Goal: Task Accomplishment & Management: Manage account settings

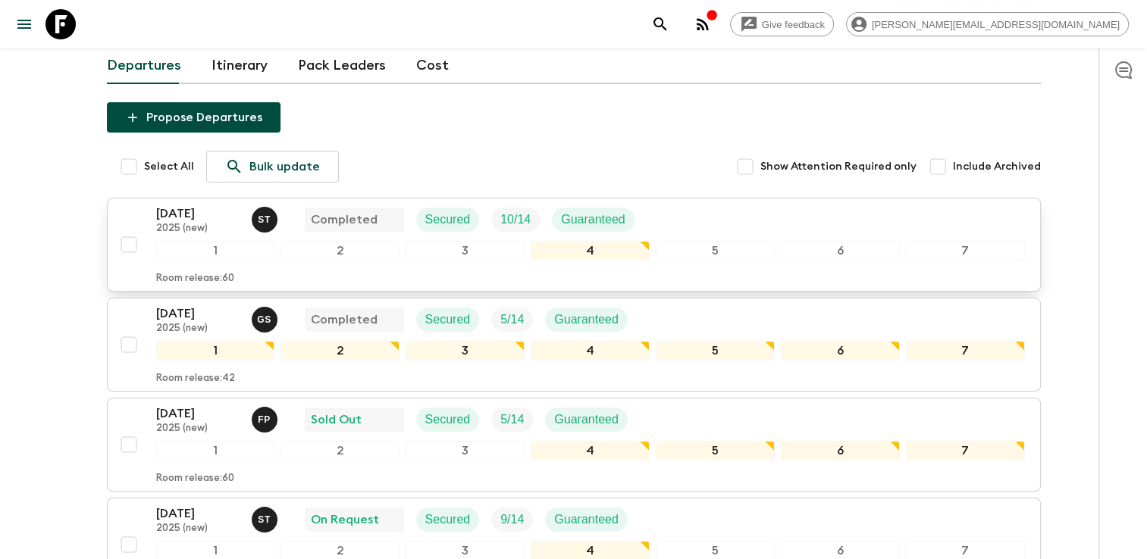
scroll to position [152, 0]
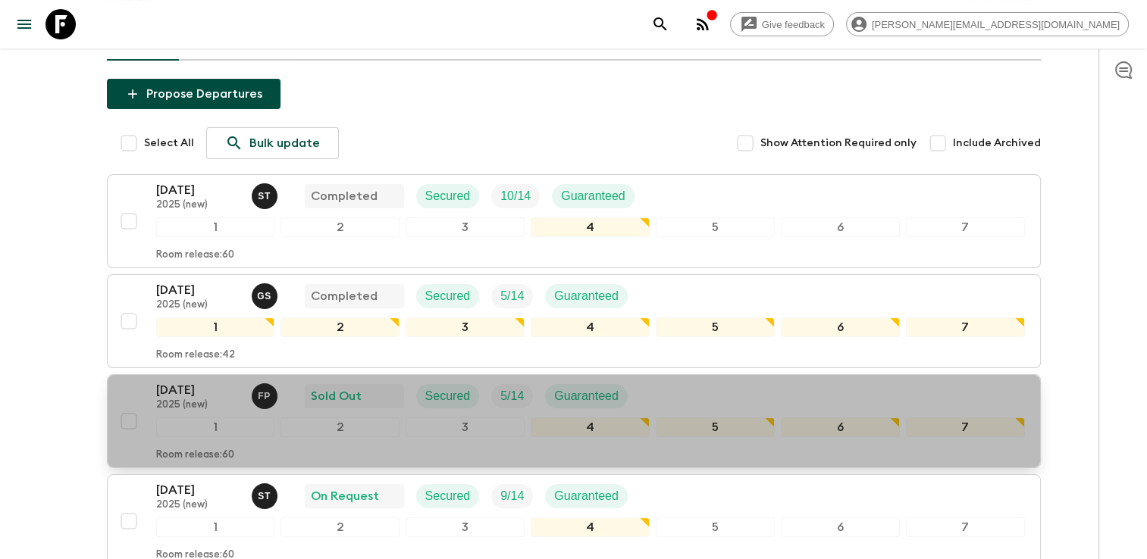
click at [190, 381] on p "[DATE]" at bounding box center [197, 390] width 83 height 18
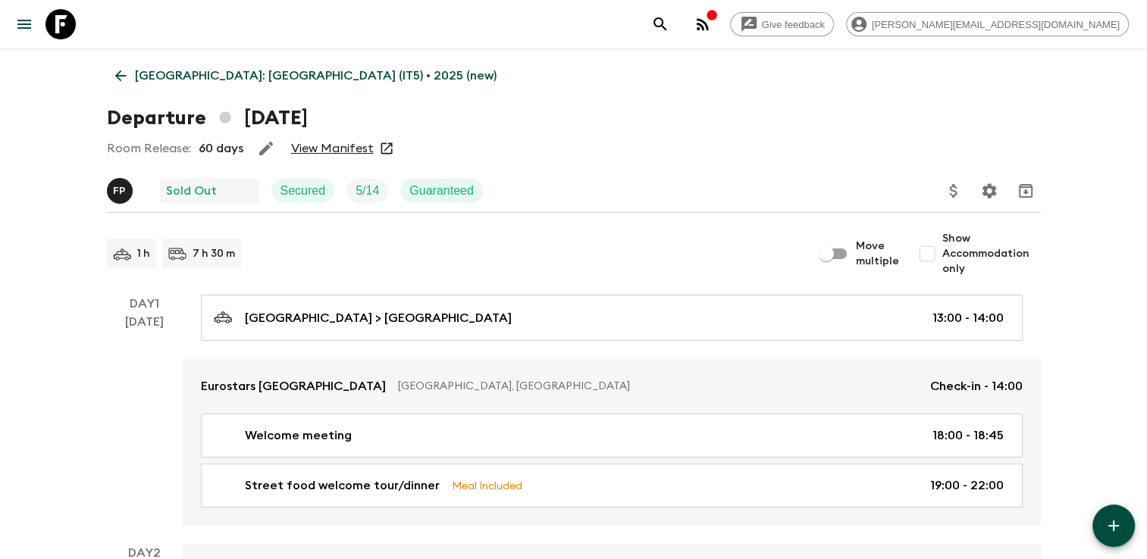
click at [333, 141] on link "View Manifest" at bounding box center [332, 148] width 83 height 15
click at [131, 77] on link "[GEOGRAPHIC_DATA]: [GEOGRAPHIC_DATA] (IT5) • 2025 (new)" at bounding box center [306, 76] width 398 height 30
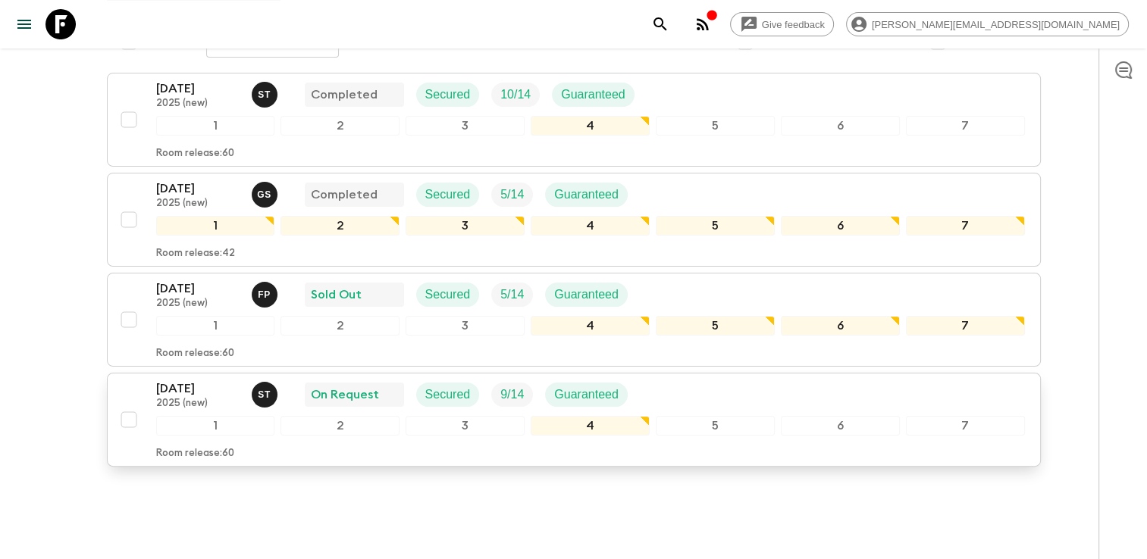
scroll to position [265, 0]
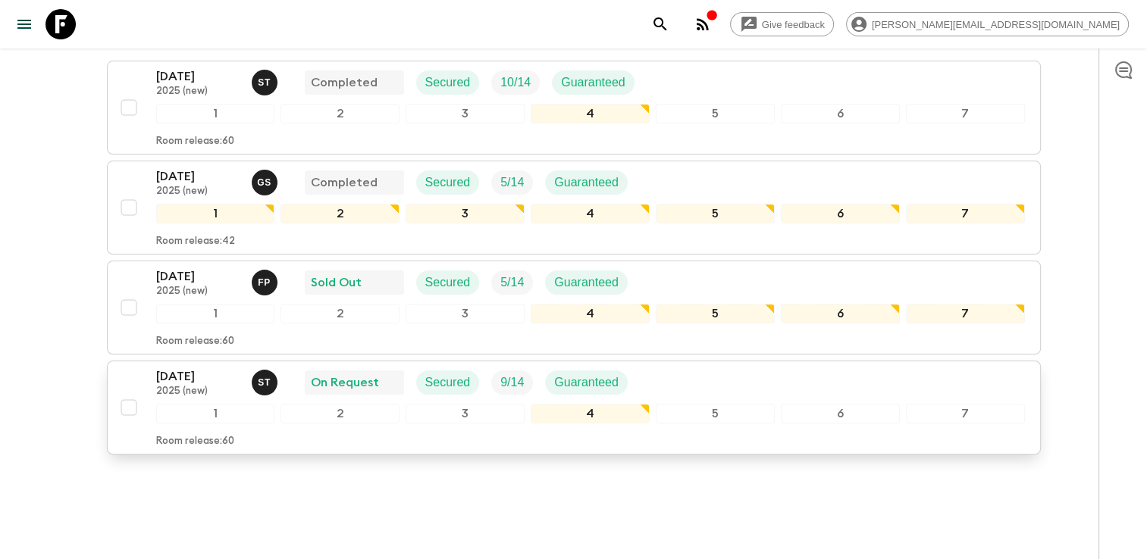
click at [171, 386] on p "2025 (new)" at bounding box center [197, 392] width 83 height 12
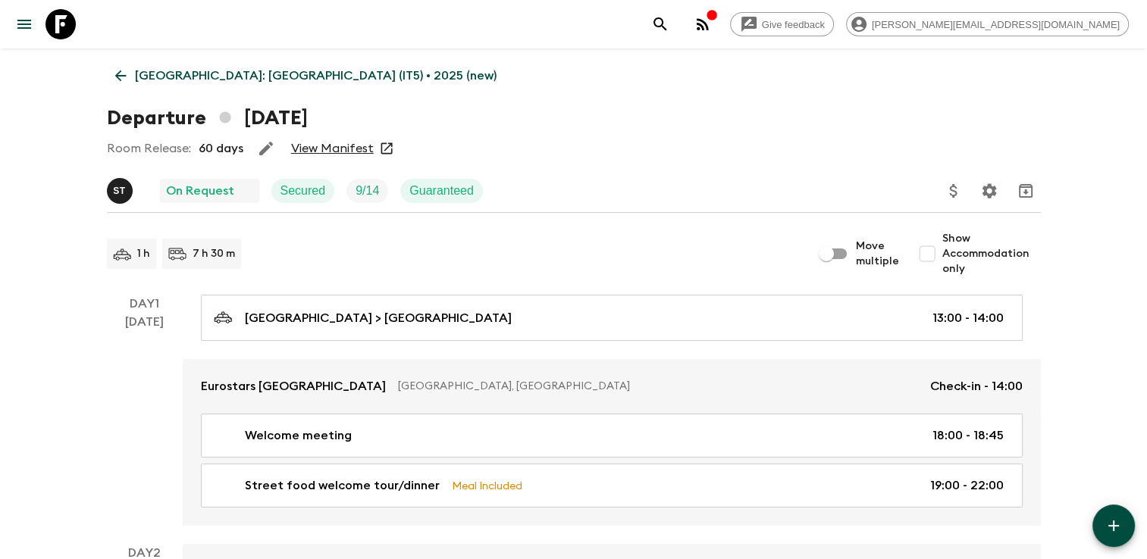
click at [319, 146] on link "View Manifest" at bounding box center [332, 148] width 83 height 15
